Goal: Use online tool/utility: Utilize a website feature to perform a specific function

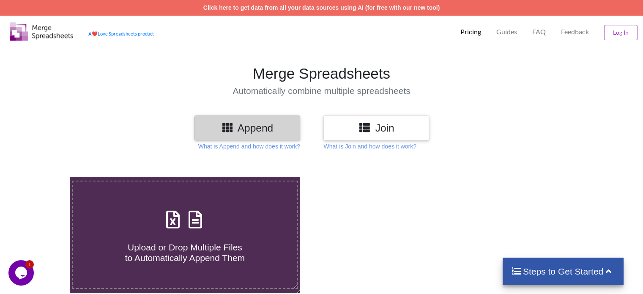
click at [203, 221] on icon at bounding box center [195, 215] width 21 height 18
click at [44, 177] on input "Upload or Drop Multiple Files to Automatically Append Them" at bounding box center [44, 177] width 0 height 0
type input "C:\fakepath\Task-report-24-09-2025T11_03.csv"
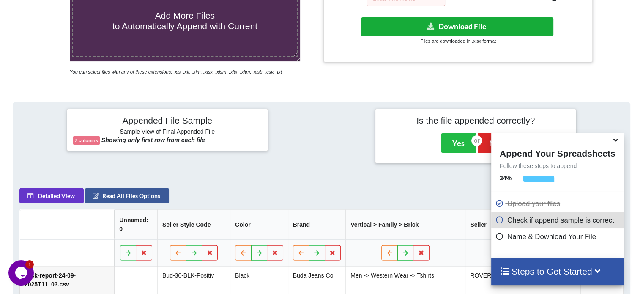
scroll to position [165, 0]
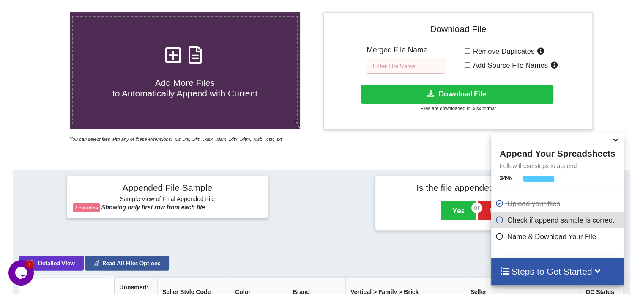
click at [401, 66] on input "text" at bounding box center [406, 66] width 79 height 16
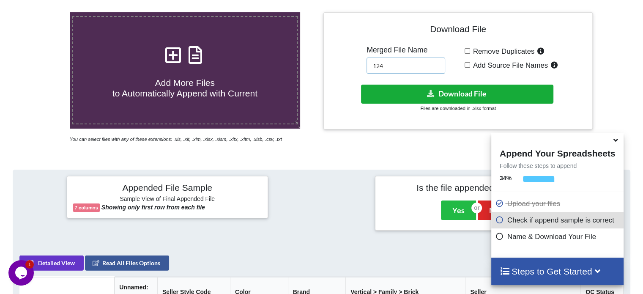
type input "124"
click at [401, 93] on button "Download File" at bounding box center [457, 94] width 192 height 19
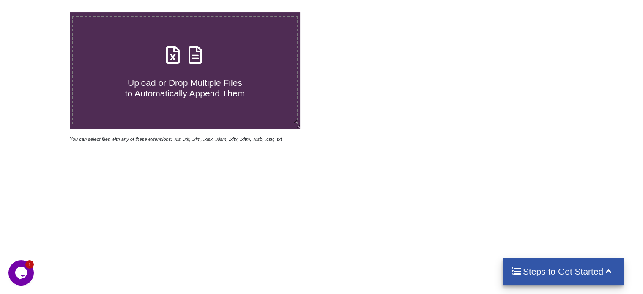
click at [201, 56] on icon at bounding box center [195, 51] width 21 height 18
click at [44, 12] on input "Upload or Drop Multiple Files to Automatically Append Them" at bounding box center [44, 12] width 0 height 0
type input "C:\fakepath\Task-report-24-09-2025T11_03.csv"
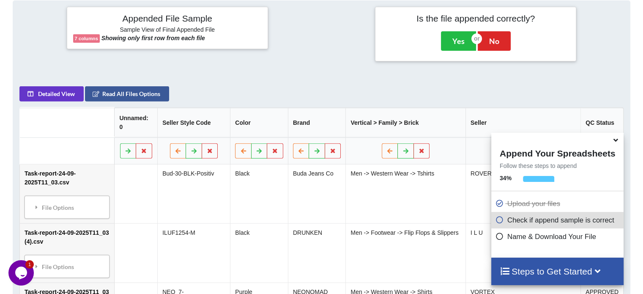
scroll to position [122, 0]
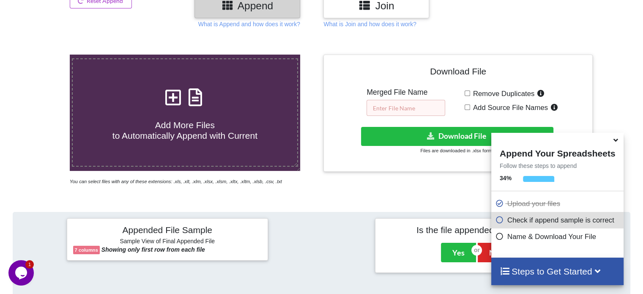
click at [386, 109] on input "text" at bounding box center [406, 108] width 79 height 16
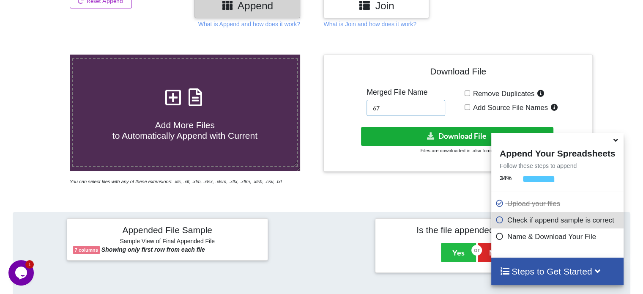
type input "67"
click at [396, 134] on button "Download File" at bounding box center [457, 136] width 192 height 19
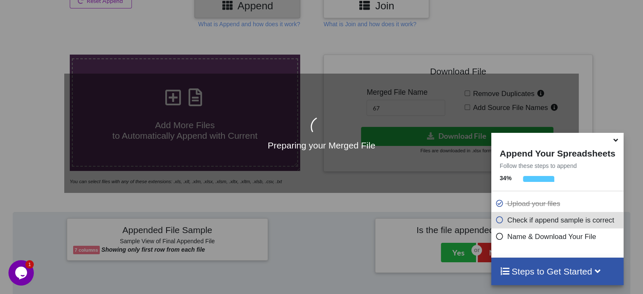
click at [614, 143] on icon at bounding box center [616, 139] width 9 height 8
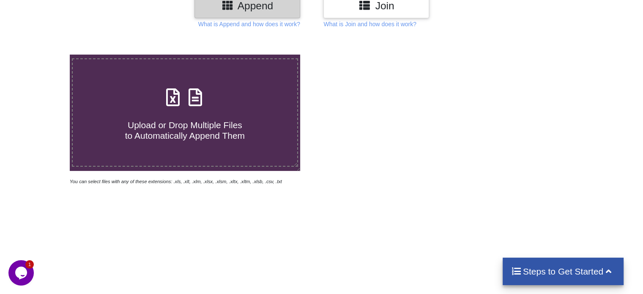
click at [198, 99] on icon at bounding box center [195, 93] width 21 height 18
click at [44, 55] on input "Upload or Drop Multiple Files to Automatically Append Them" at bounding box center [44, 55] width 0 height 0
type input "C:\fakepath\Task-report-24-09-2025T11_14.csv"
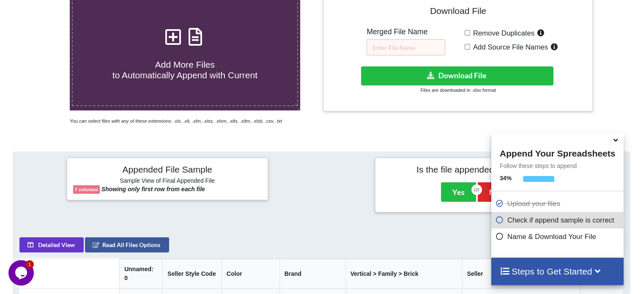
scroll to position [122, 0]
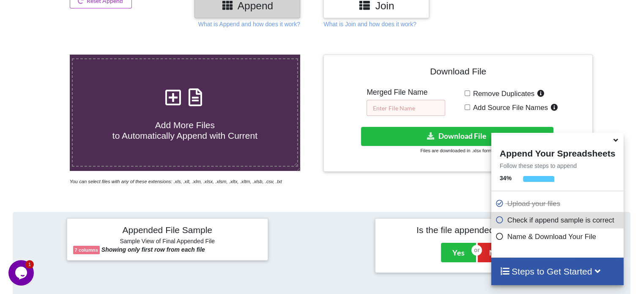
click at [413, 104] on input "text" at bounding box center [406, 108] width 79 height 16
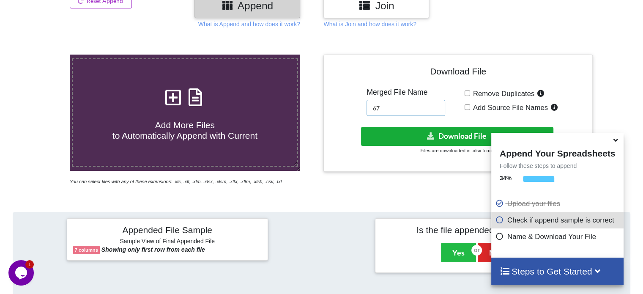
type input "67"
click at [436, 133] on button "Download File" at bounding box center [457, 136] width 192 height 19
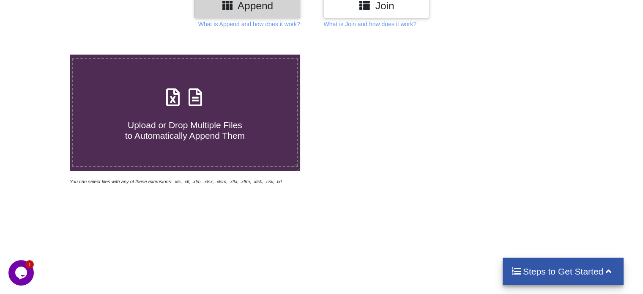
click at [201, 96] on icon at bounding box center [195, 93] width 21 height 18
click at [44, 55] on input "Upload or Drop Multiple Files to Automatically Append Them" at bounding box center [44, 55] width 0 height 0
type input "C:\fakepath\Task-report-24-09-2025T11_20.csv"
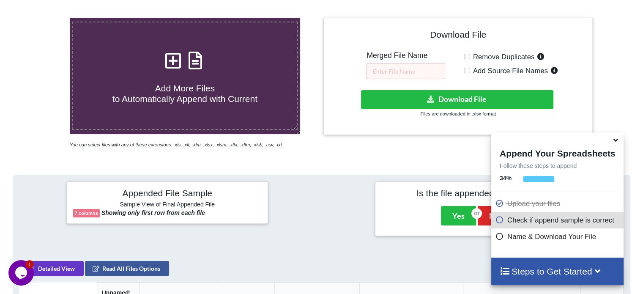
scroll to position [122, 0]
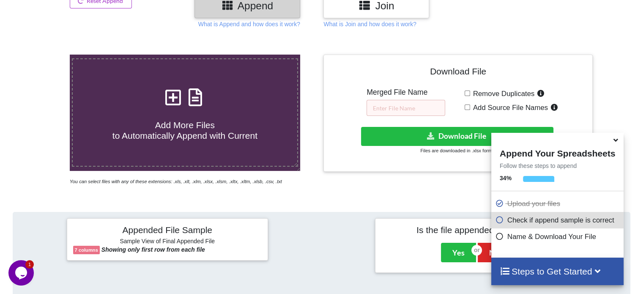
click at [191, 93] on icon at bounding box center [195, 93] width 21 height 18
click at [44, 55] on input "Add More Files to Automatically Append with Current" at bounding box center [44, 55] width 0 height 0
click at [409, 107] on input "text" at bounding box center [406, 108] width 79 height 16
type input "56"
click at [403, 123] on div "Download File Merged File Name 56 Remove Duplicates Add Source File Names Downl…" at bounding box center [458, 113] width 256 height 104
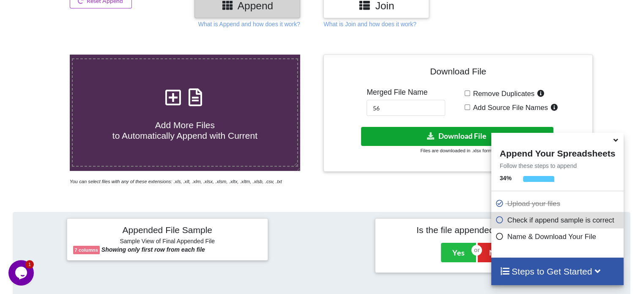
click at [399, 133] on button "Download File" at bounding box center [457, 136] width 192 height 19
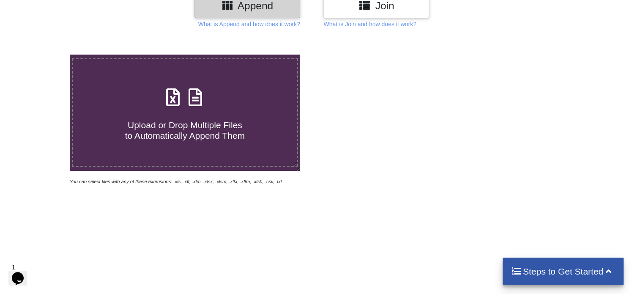
click at [201, 102] on icon at bounding box center [195, 93] width 21 height 18
click at [44, 55] on input "Upload or Drop Multiple Files to Automatically Append Them" at bounding box center [44, 55] width 0 height 0
type input "C:\fakepath\Task-report-24-09-2025T11_22.csv"
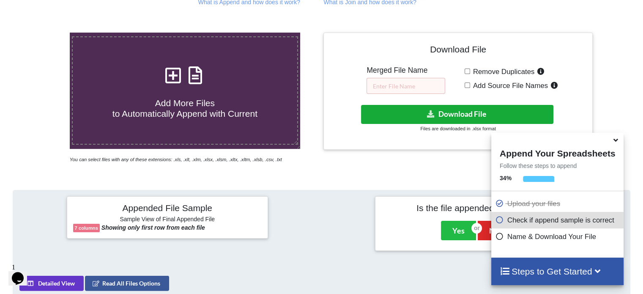
scroll to position [122, 0]
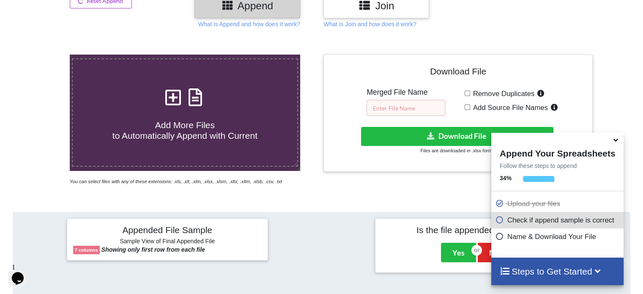
click at [411, 108] on input "text" at bounding box center [406, 108] width 79 height 16
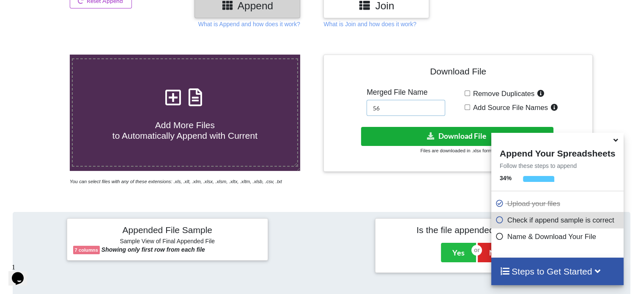
type input "56"
click at [404, 134] on button "Download File" at bounding box center [457, 136] width 192 height 19
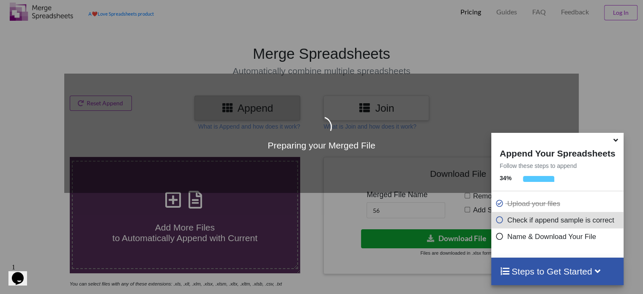
scroll to position [0, 0]
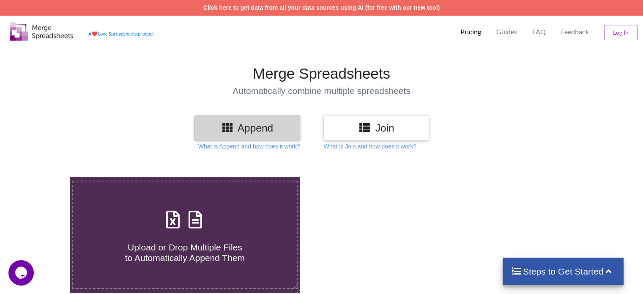
click at [187, 212] on icon at bounding box center [195, 215] width 21 height 18
click at [44, 177] on input "Upload or Drop Multiple Files to Automatically Append Them" at bounding box center [44, 177] width 0 height 0
type input "C:\fakepath\Task-report-24-09-2025T11_46.csv"
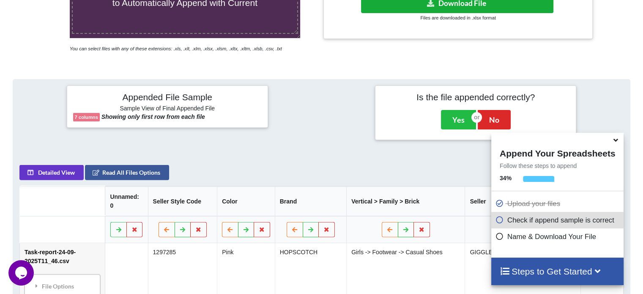
scroll to position [165, 0]
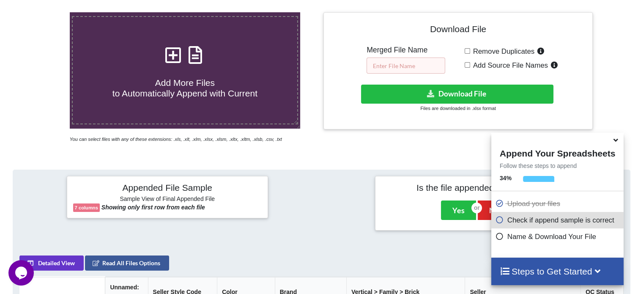
click at [402, 59] on input "text" at bounding box center [406, 66] width 79 height 16
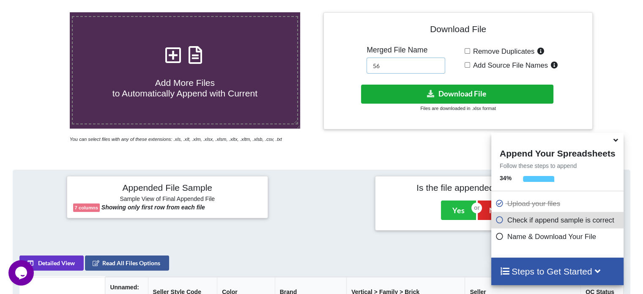
type input "56"
click at [403, 95] on button "Download File" at bounding box center [457, 94] width 192 height 19
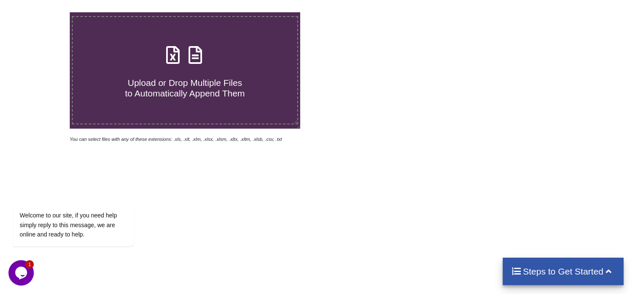
click at [198, 53] on icon at bounding box center [195, 51] width 21 height 18
click at [44, 12] on input "Upload or Drop Multiple Files to Automatically Append Them" at bounding box center [44, 12] width 0 height 0
type input "C:\fakepath\Task-report-24-09-2025T11_55.csv"
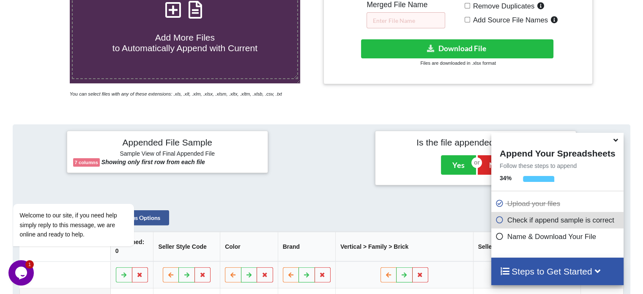
scroll to position [207, 0]
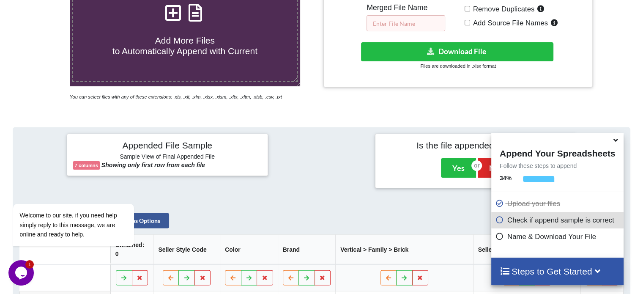
click at [410, 20] on input "text" at bounding box center [406, 23] width 79 height 16
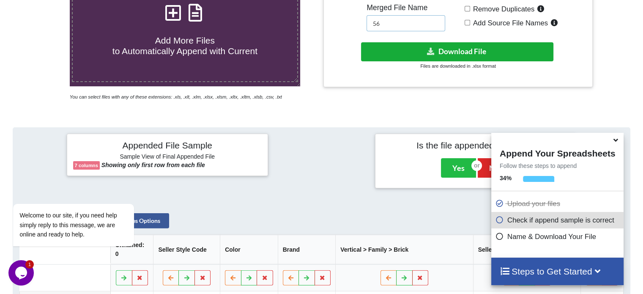
type input "56"
click at [405, 50] on button "Download File" at bounding box center [457, 51] width 192 height 19
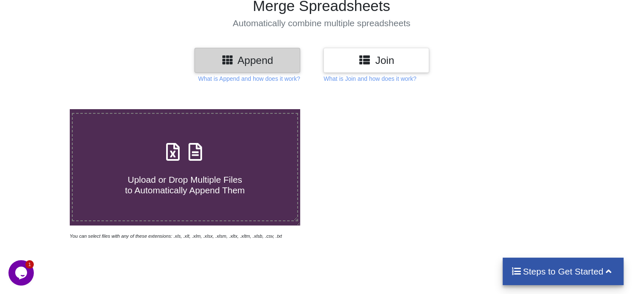
scroll to position [38, 0]
